Goal: Leave review/rating: Leave review/rating

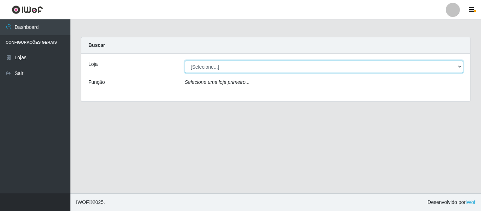
click at [215, 67] on select "[Selecione...] Hiper Queiroz - [GEOGRAPHIC_DATA]" at bounding box center [324, 67] width 279 height 12
select select "497"
click at [185, 61] on select "[Selecione...] Hiper Queiroz - [GEOGRAPHIC_DATA]" at bounding box center [324, 67] width 279 height 12
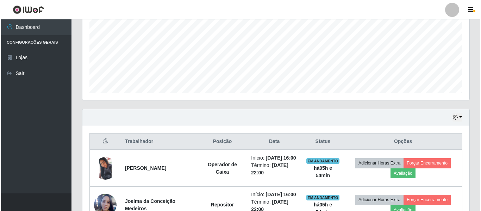
scroll to position [247, 0]
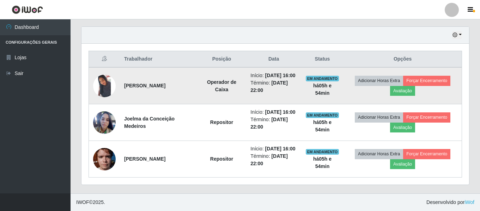
click at [103, 84] on img at bounding box center [104, 86] width 23 height 23
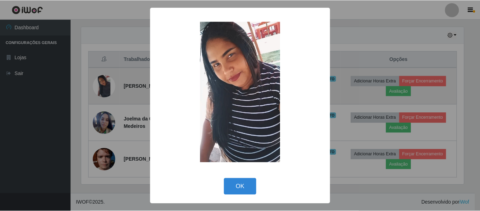
scroll to position [146, 384]
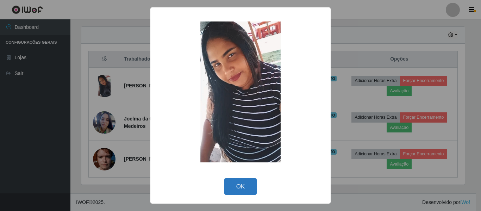
click at [234, 182] on button "OK" at bounding box center [240, 186] width 33 height 17
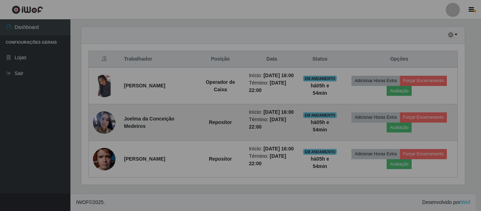
scroll to position [146, 387]
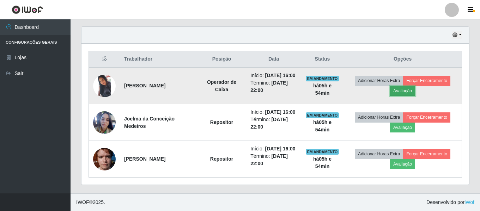
click at [413, 92] on button "Avaliação" at bounding box center [402, 91] width 25 height 10
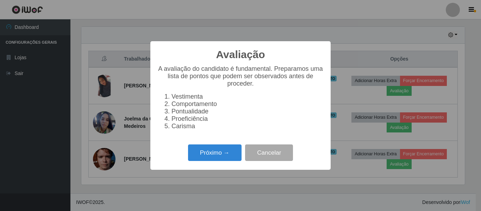
scroll to position [146, 384]
click at [210, 157] on button "Próximo →" at bounding box center [215, 152] width 54 height 17
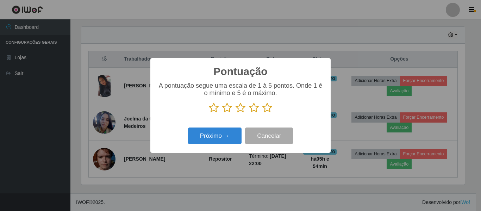
scroll to position [352179, 351941]
click at [272, 106] on icon at bounding box center [267, 108] width 10 height 11
click at [262, 113] on input "radio" at bounding box center [262, 113] width 0 height 0
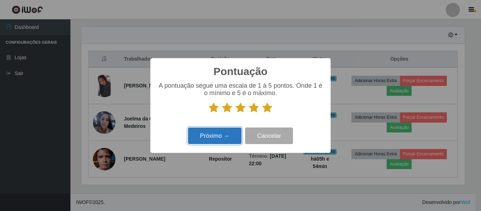
click at [236, 132] on button "Próximo →" at bounding box center [215, 136] width 54 height 17
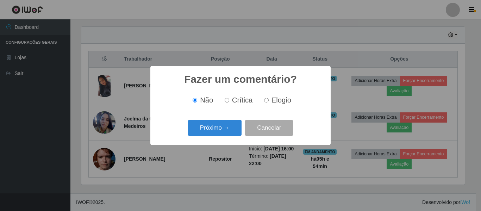
click at [268, 104] on label "Elogio" at bounding box center [276, 100] width 30 height 8
click at [268, 103] on input "Elogio" at bounding box center [266, 100] width 5 height 5
radio input "true"
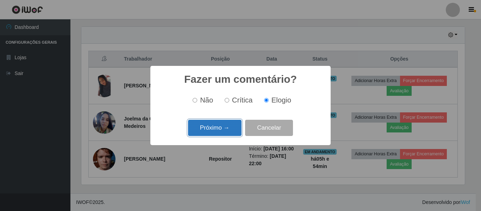
click at [223, 128] on button "Próximo →" at bounding box center [215, 128] width 54 height 17
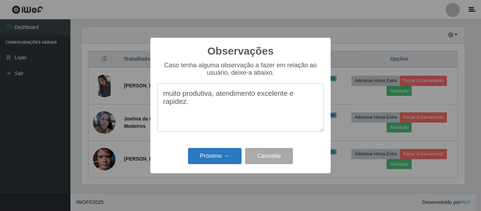
type textarea "muito produtiva, atendimento excelente e rapidez."
click at [211, 162] on button "Próximo →" at bounding box center [215, 156] width 54 height 17
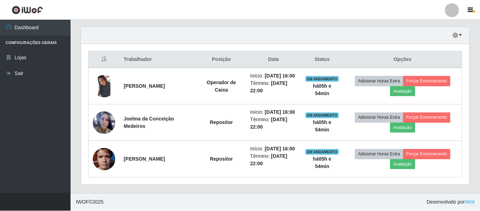
scroll to position [146, 387]
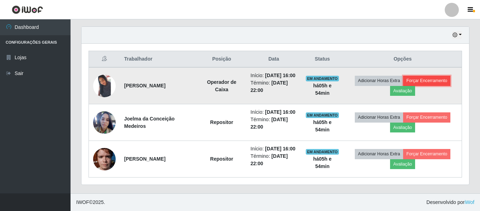
click at [421, 80] on button "Forçar Encerramento" at bounding box center [426, 81] width 47 height 10
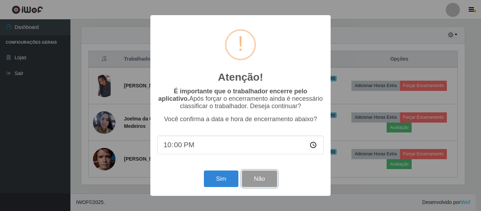
click at [267, 184] on button "Não" at bounding box center [259, 179] width 35 height 17
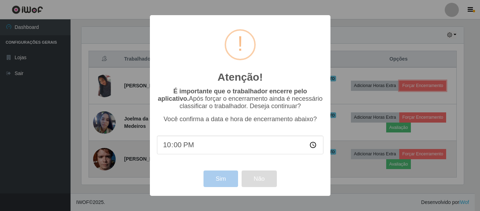
scroll to position [146, 387]
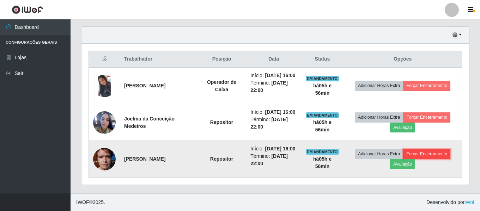
click at [429, 159] on button "Forçar Encerramento" at bounding box center [426, 154] width 47 height 10
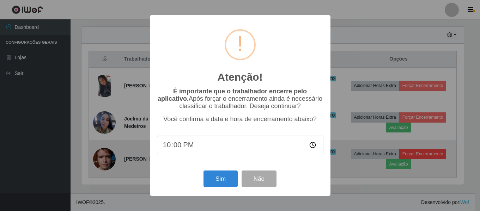
scroll to position [146, 384]
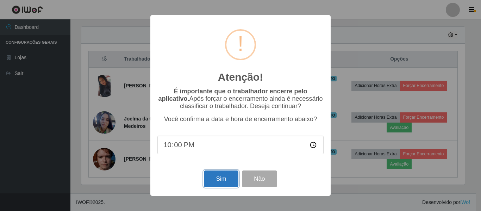
click at [233, 181] on button "Sim" at bounding box center [221, 179] width 34 height 17
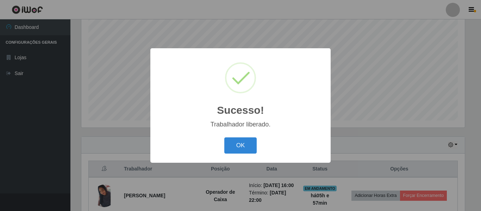
click at [233, 155] on div "OK Cancel" at bounding box center [240, 145] width 166 height 20
click at [248, 141] on button "OK" at bounding box center [240, 145] width 33 height 17
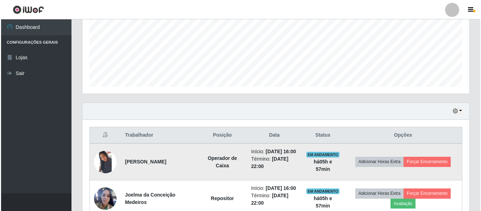
scroll to position [202, 0]
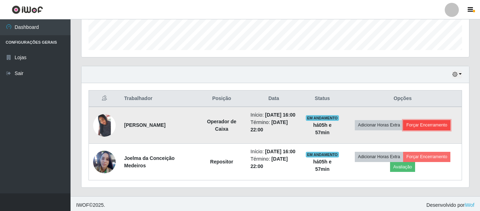
click at [430, 125] on button "Forçar Encerramento" at bounding box center [426, 125] width 47 height 10
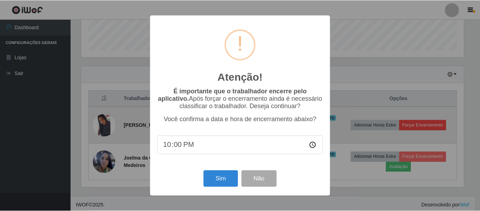
scroll to position [146, 384]
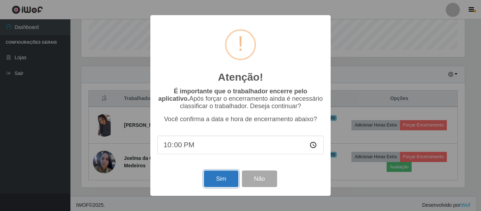
click at [214, 185] on button "Sim" at bounding box center [221, 179] width 34 height 17
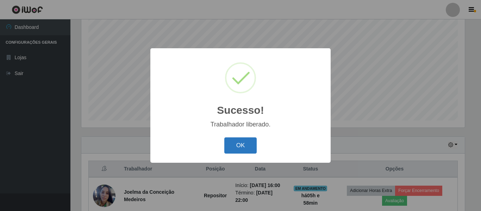
click at [253, 149] on button "OK" at bounding box center [240, 145] width 33 height 17
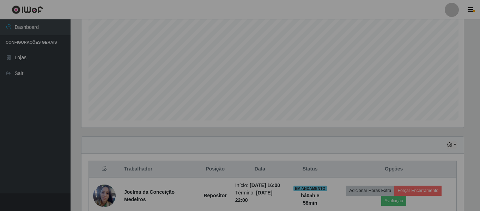
scroll to position [146, 387]
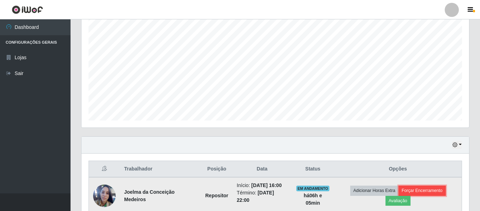
click at [427, 194] on button "Forçar Encerramento" at bounding box center [421, 191] width 47 height 10
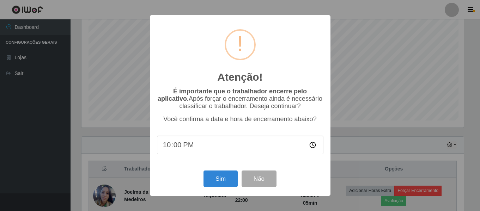
scroll to position [146, 384]
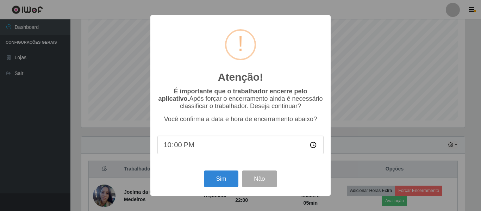
click at [184, 152] on input "22:00" at bounding box center [240, 145] width 166 height 19
click at [179, 148] on input "22:00" at bounding box center [240, 145] width 166 height 19
type input "22:06"
click at [219, 187] on button "Sim" at bounding box center [221, 179] width 34 height 17
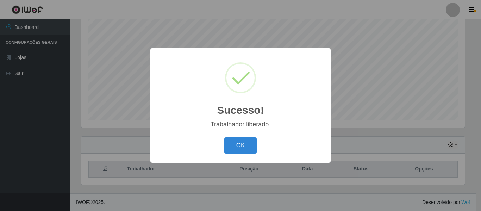
click at [228, 136] on div "OK Cancel" at bounding box center [240, 145] width 166 height 20
click at [235, 145] on button "OK" at bounding box center [240, 145] width 33 height 17
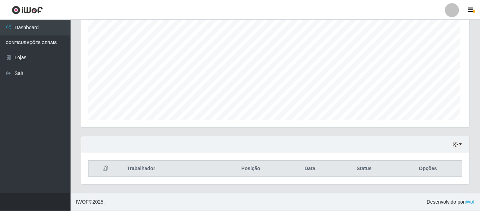
scroll to position [146, 387]
